Goal: Find specific page/section: Find specific page/section

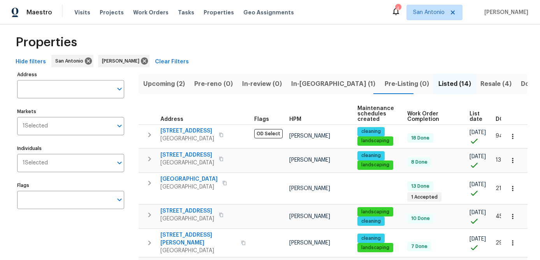
scroll to position [12, 0]
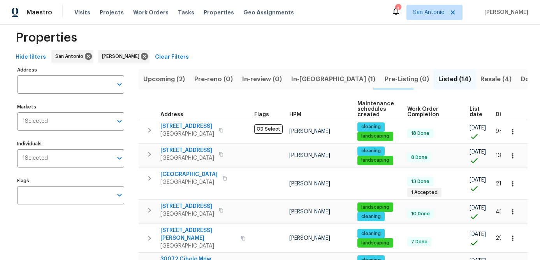
click at [477, 116] on span "List date" at bounding box center [475, 112] width 13 height 11
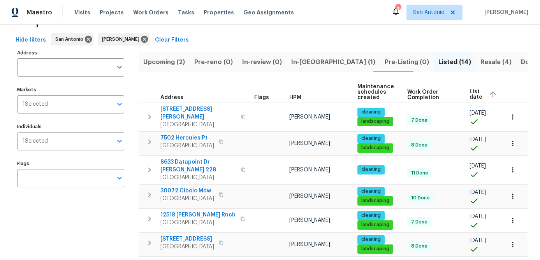
scroll to position [26, 0]
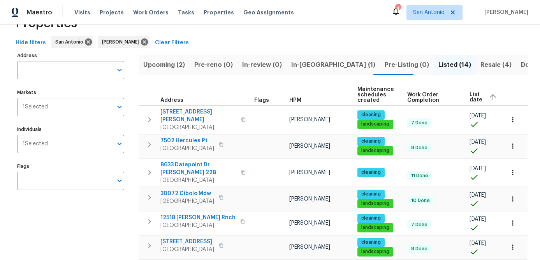
click at [300, 65] on span "In-reno (1)" at bounding box center [333, 65] width 84 height 11
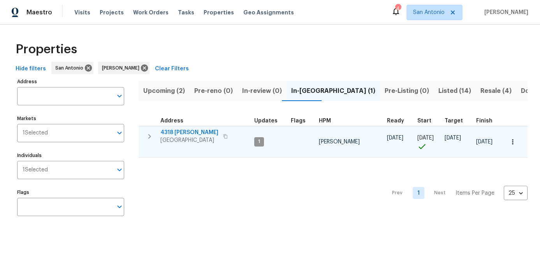
click at [194, 133] on span "4318 James Bowie" at bounding box center [189, 133] width 58 height 8
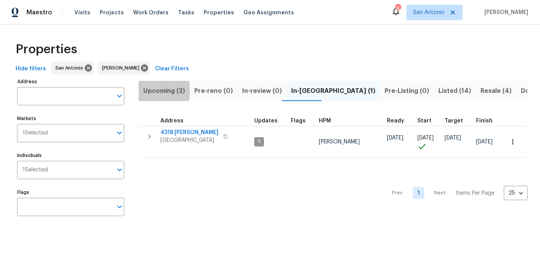
click at [158, 90] on span "Upcoming (2)" at bounding box center [164, 91] width 42 height 11
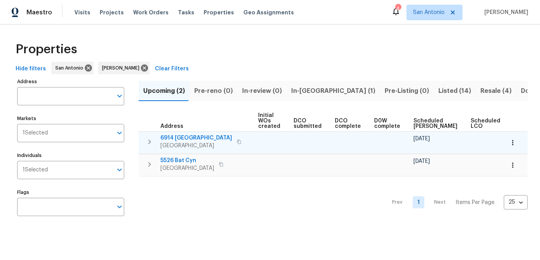
scroll to position [0, 106]
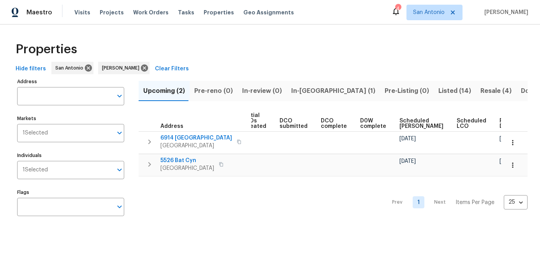
click at [480, 89] on span "Resale (4)" at bounding box center [495, 91] width 31 height 11
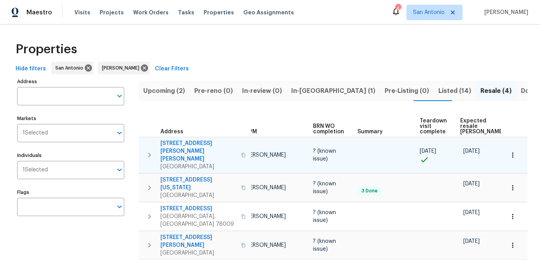
scroll to position [0, 68]
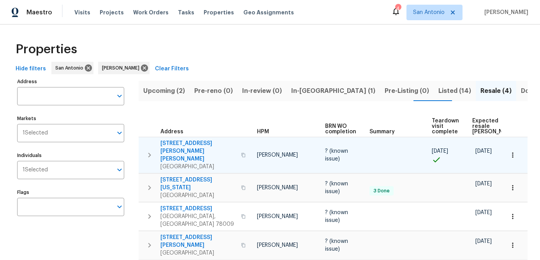
scroll to position [0, 68]
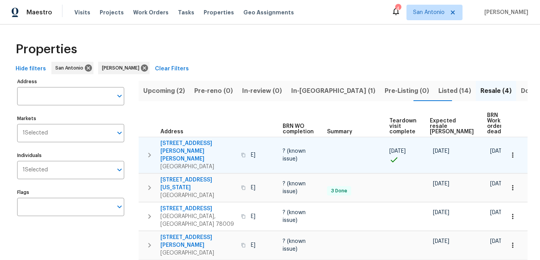
click at [515, 151] on icon "button" at bounding box center [513, 155] width 8 height 8
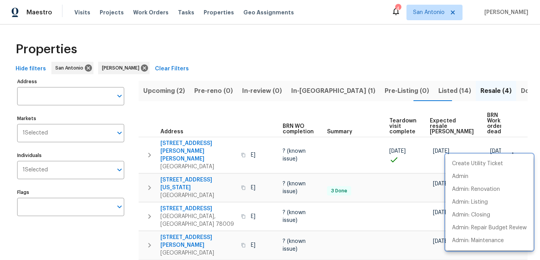
click at [365, 218] on div at bounding box center [270, 130] width 540 height 260
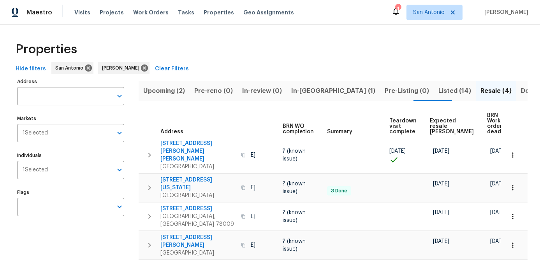
click at [441, 121] on span "Expected resale [PERSON_NAME]" at bounding box center [452, 126] width 44 height 16
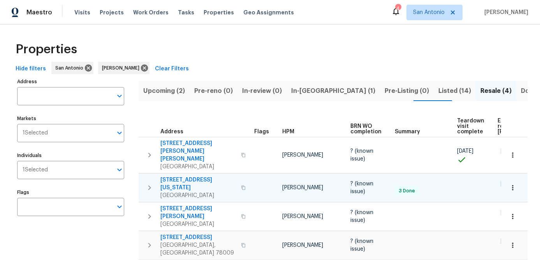
scroll to position [0, 81]
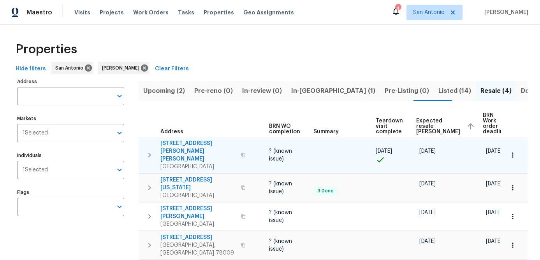
click at [512, 155] on icon "button" at bounding box center [513, 155] width 8 height 8
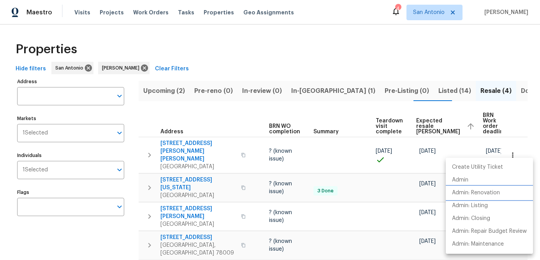
click at [474, 193] on p "Admin: Renovation" at bounding box center [476, 193] width 48 height 8
click at [257, 67] on div at bounding box center [270, 130] width 540 height 260
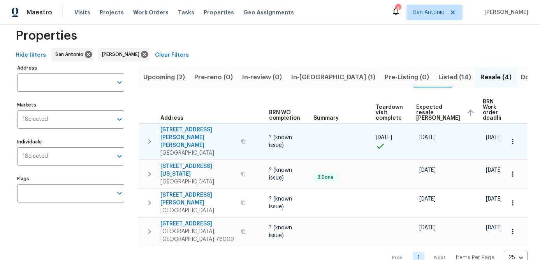
scroll to position [0, 0]
